Goal: Check status: Check status

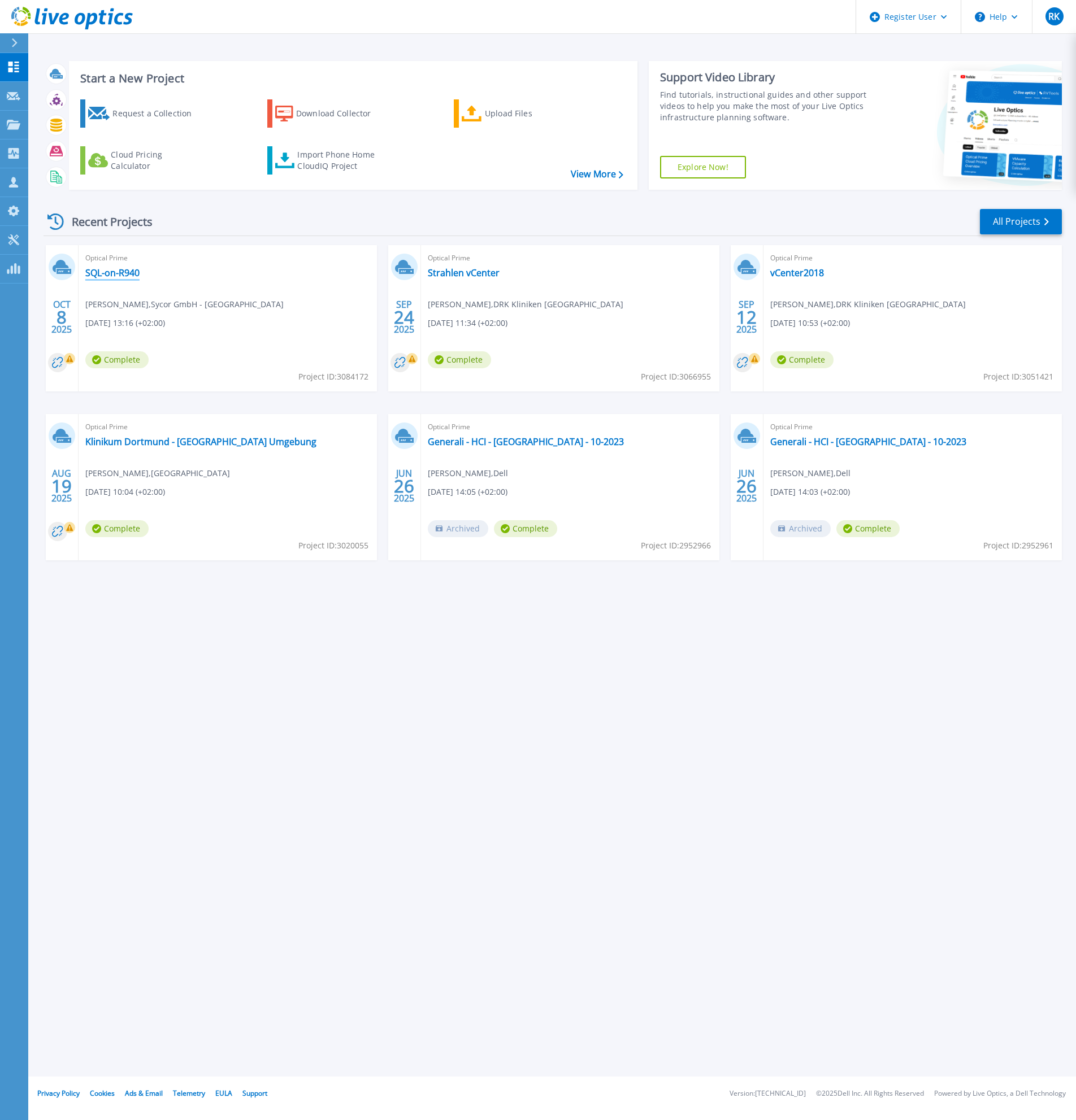
click at [120, 274] on link "SQL-on-R940" at bounding box center [112, 273] width 54 height 11
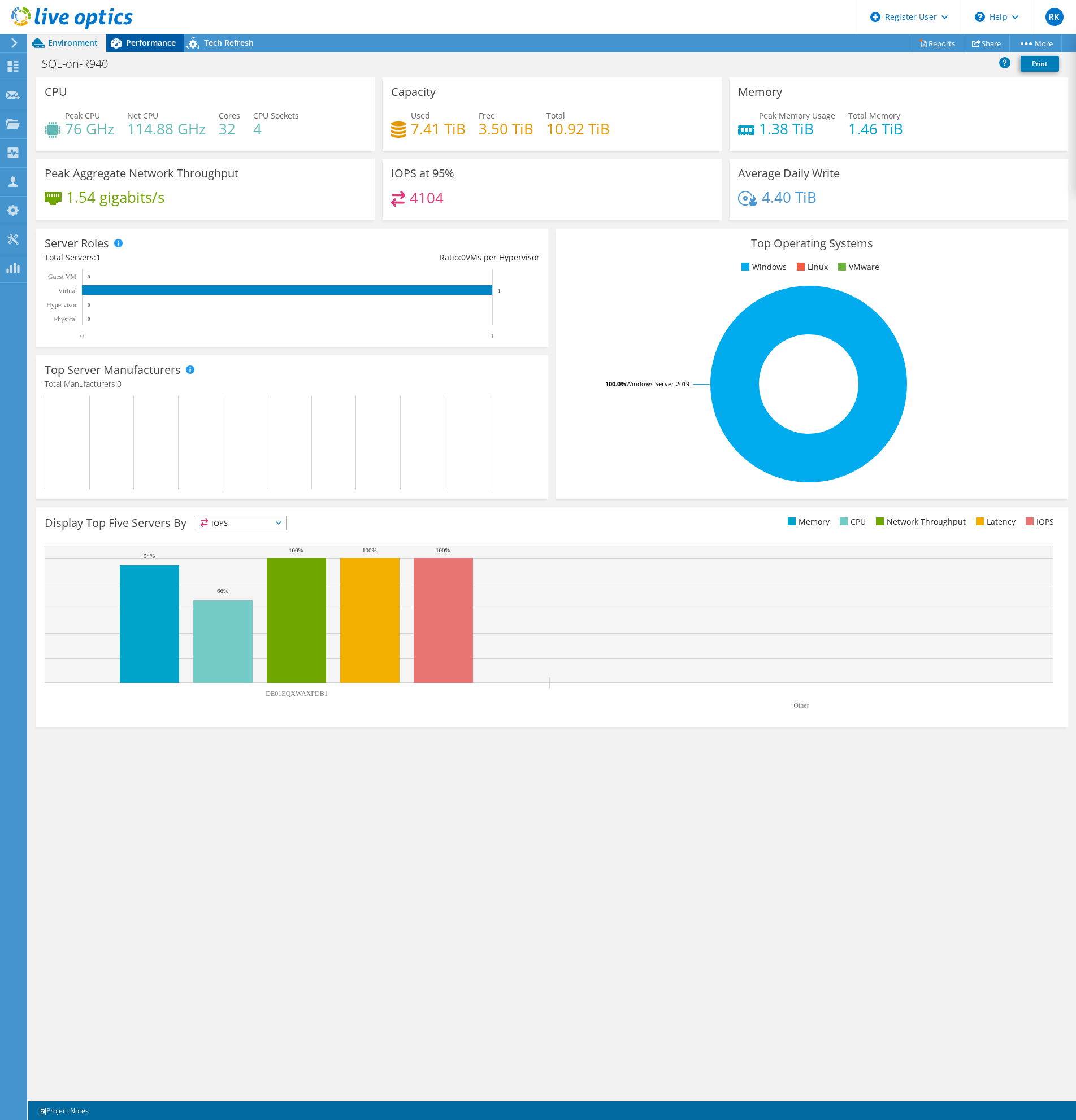
click at [143, 43] on span "Performance" at bounding box center [151, 43] width 50 height 11
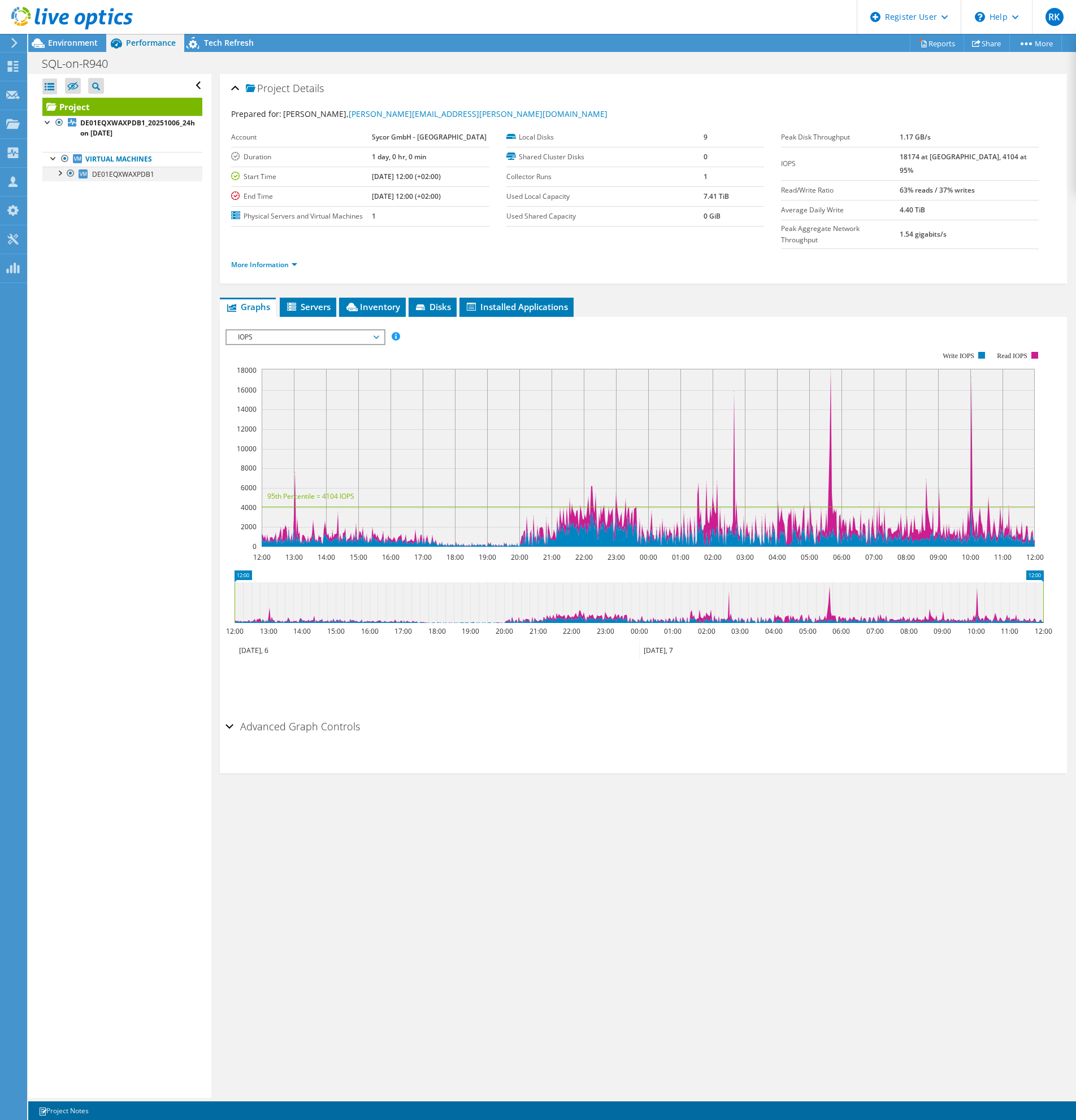
click at [60, 168] on div at bounding box center [59, 172] width 11 height 11
click at [121, 245] on link "2 H:" at bounding box center [122, 248] width 160 height 15
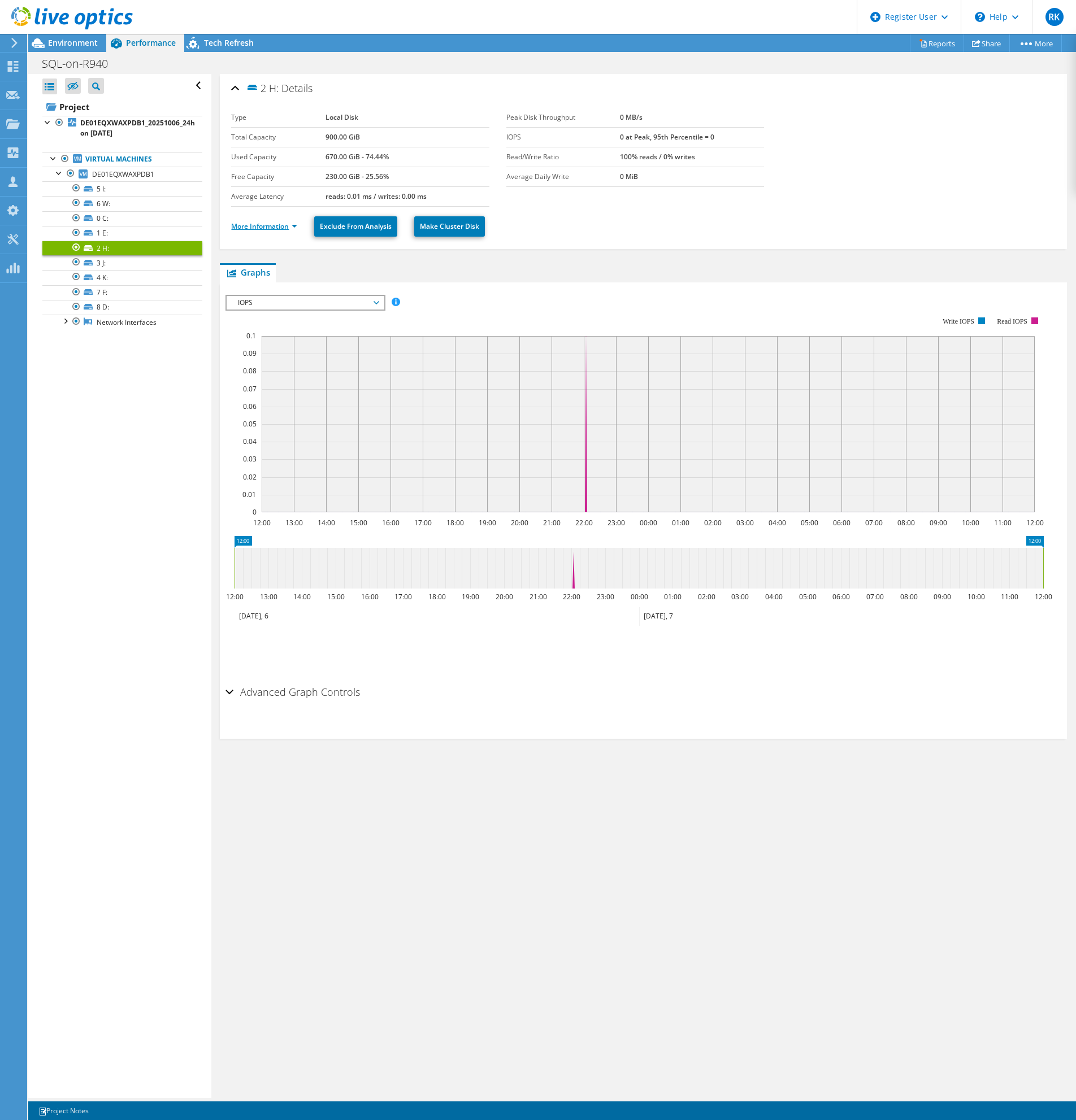
click at [264, 227] on link "More Information" at bounding box center [263, 226] width 66 height 9
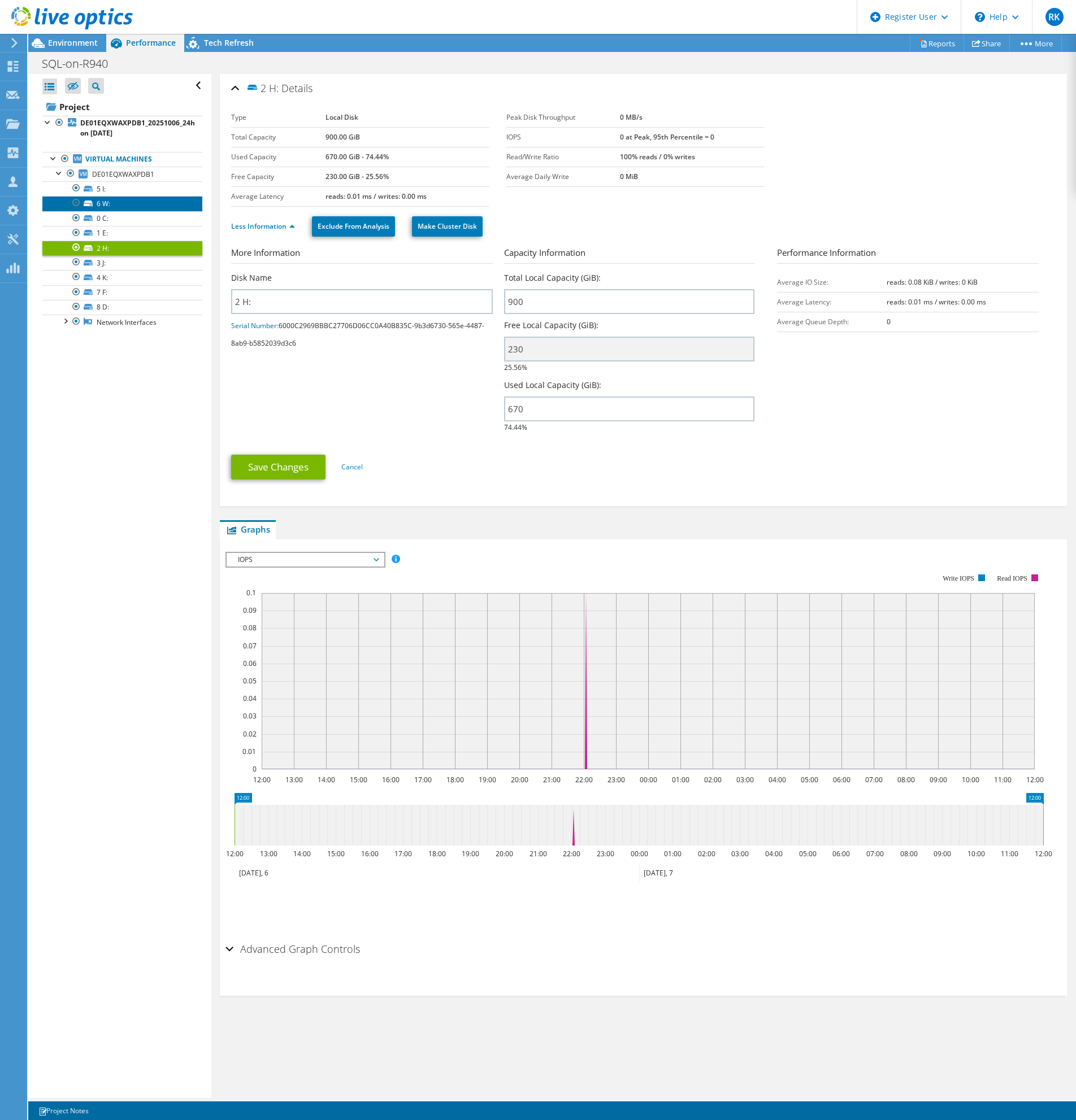
click at [143, 204] on link "6 W:" at bounding box center [122, 203] width 160 height 15
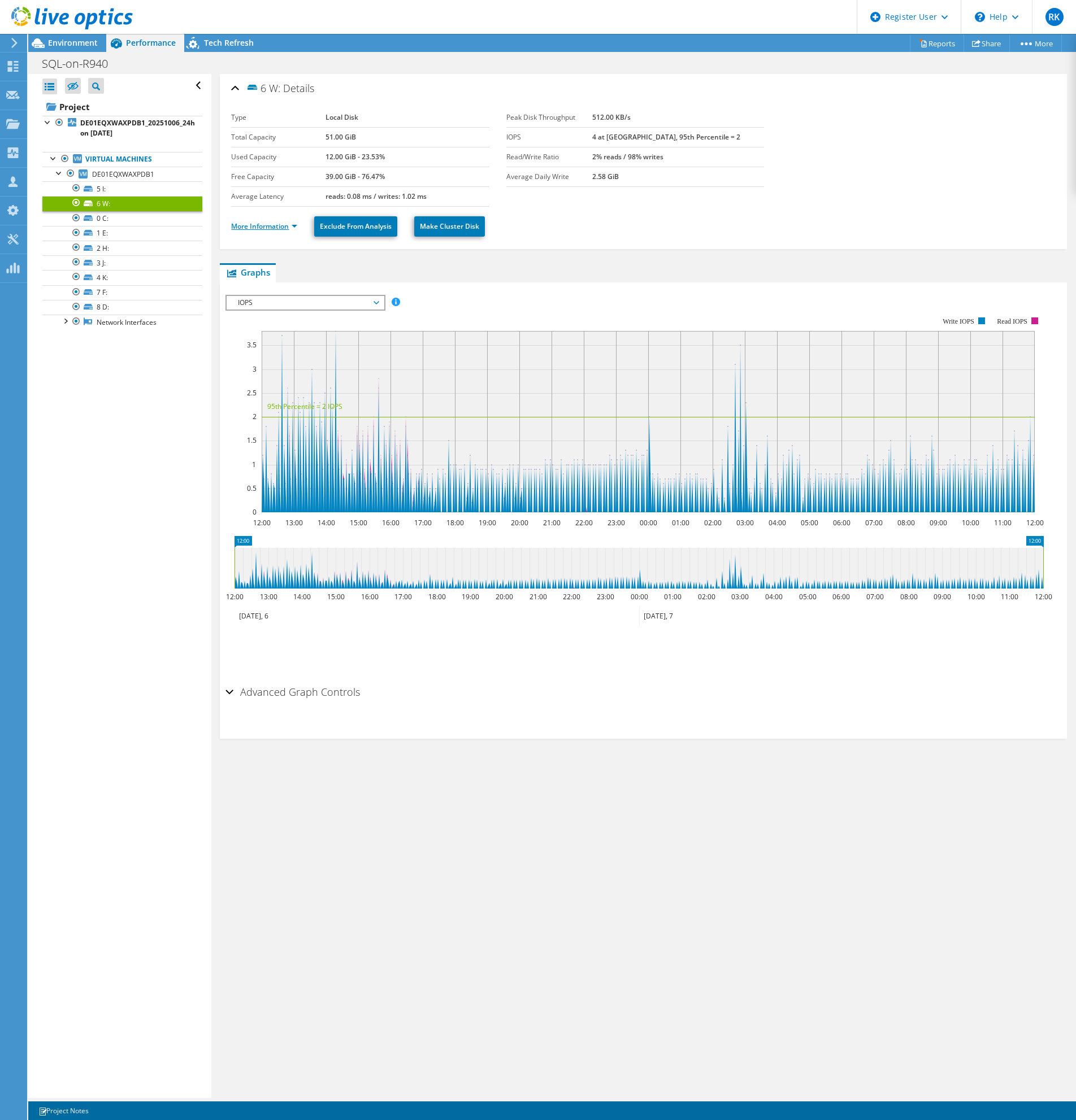
click at [275, 226] on link "More Information" at bounding box center [263, 226] width 66 height 9
